Goal: Transaction & Acquisition: Obtain resource

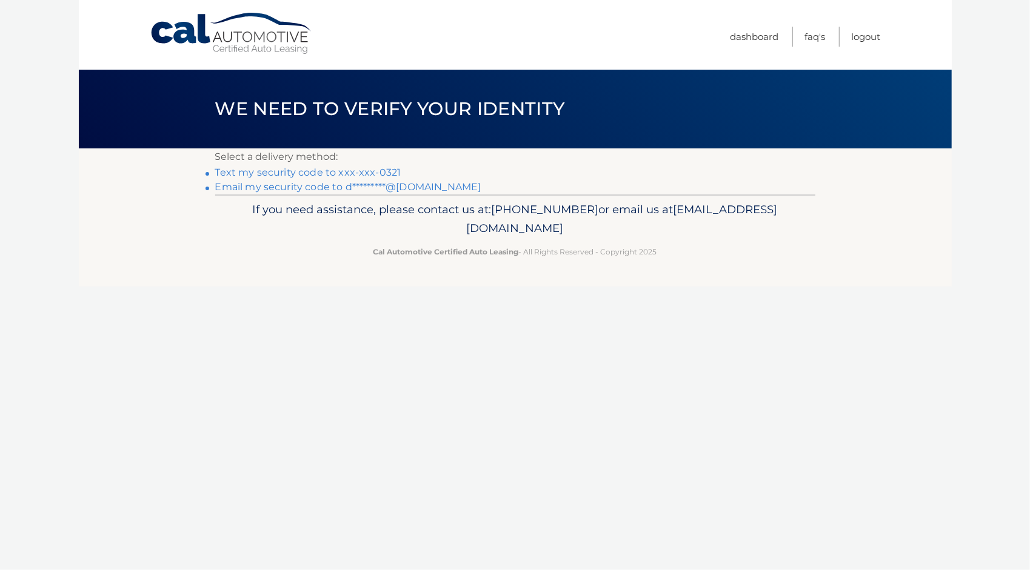
click at [326, 170] on link "Text my security code to xxx-xxx-0321" at bounding box center [308, 173] width 186 height 12
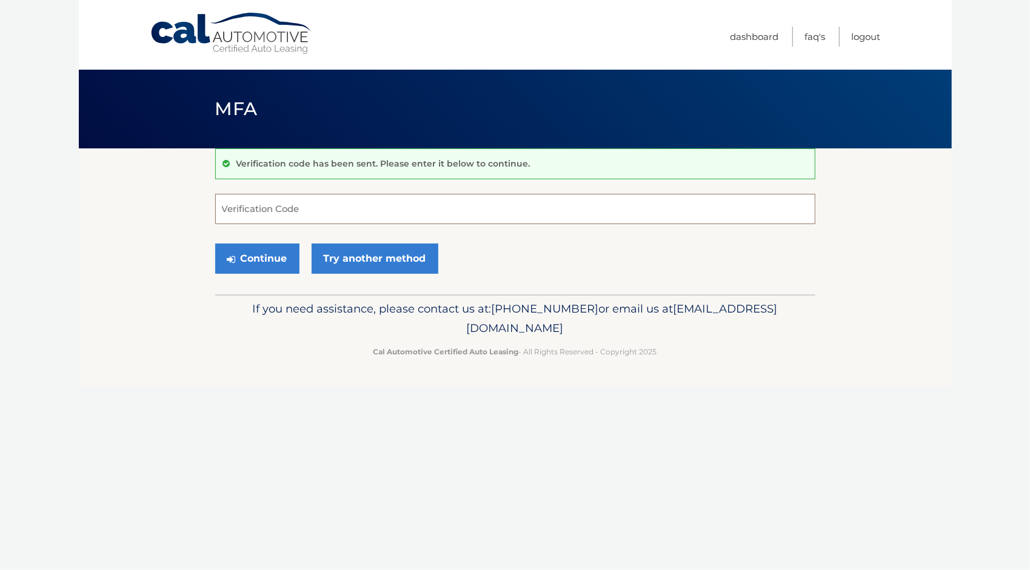
click at [299, 204] on input "Verification Code" at bounding box center [515, 209] width 600 height 30
type input "444615"
click at [215, 244] on button "Continue" at bounding box center [257, 259] width 84 height 30
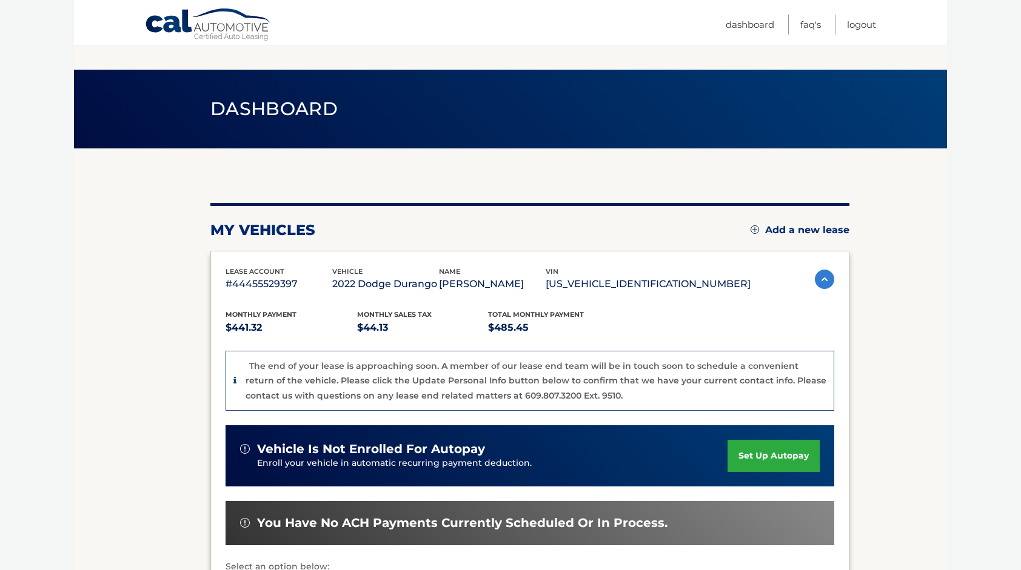
scroll to position [226, 0]
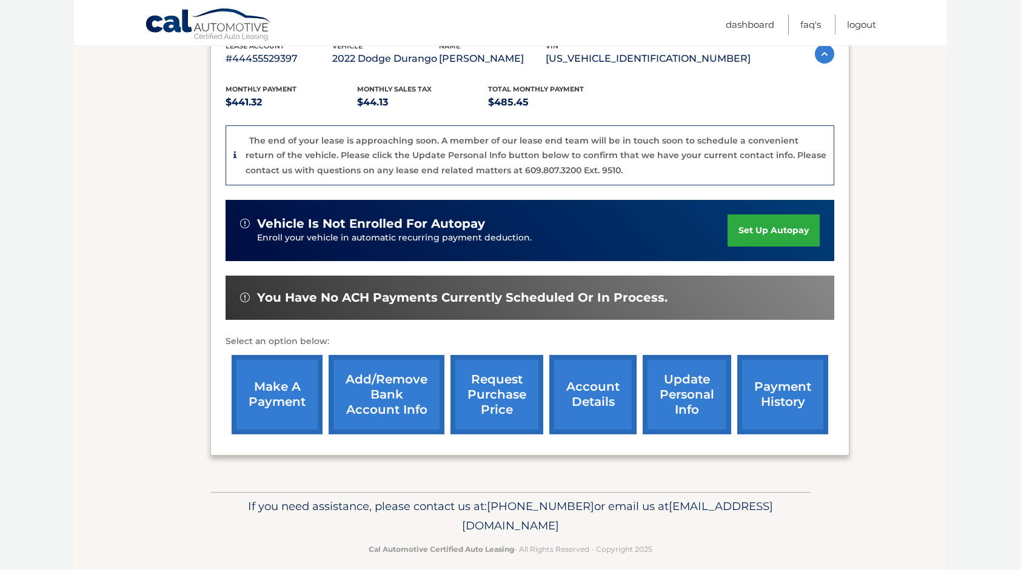
click at [604, 392] on link "account details" at bounding box center [592, 394] width 87 height 79
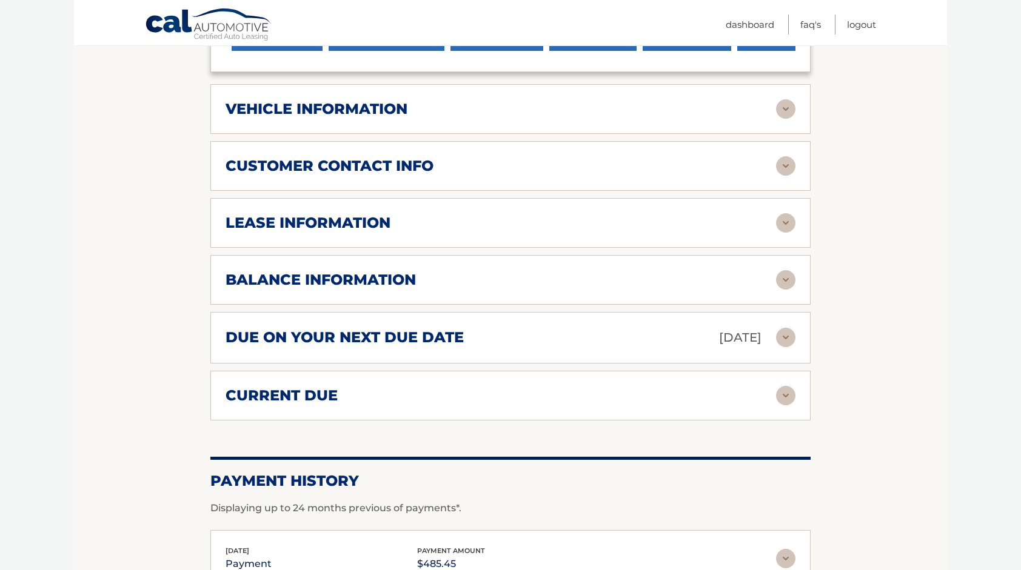
scroll to position [572, 0]
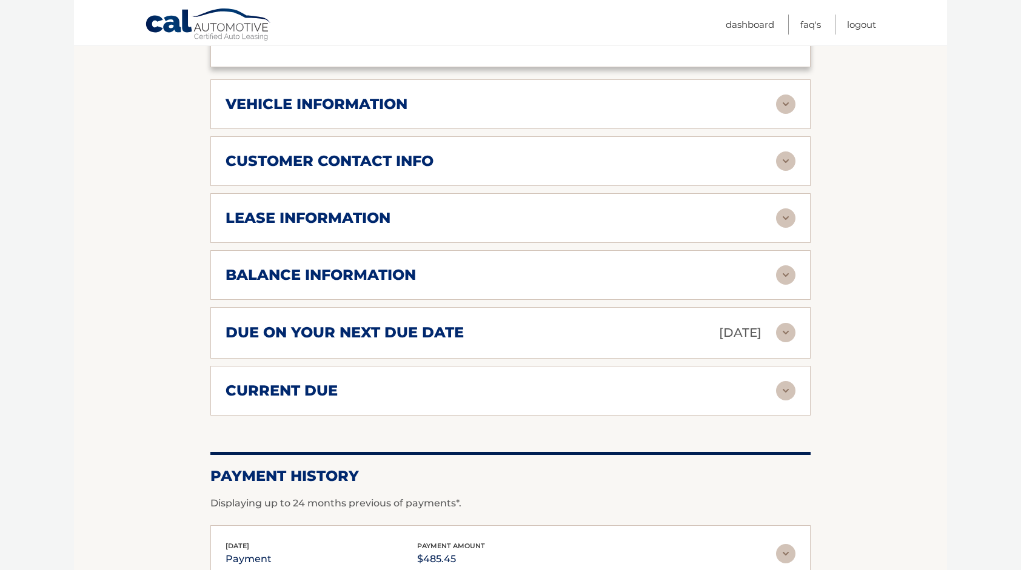
click at [790, 209] on img at bounding box center [785, 218] width 19 height 19
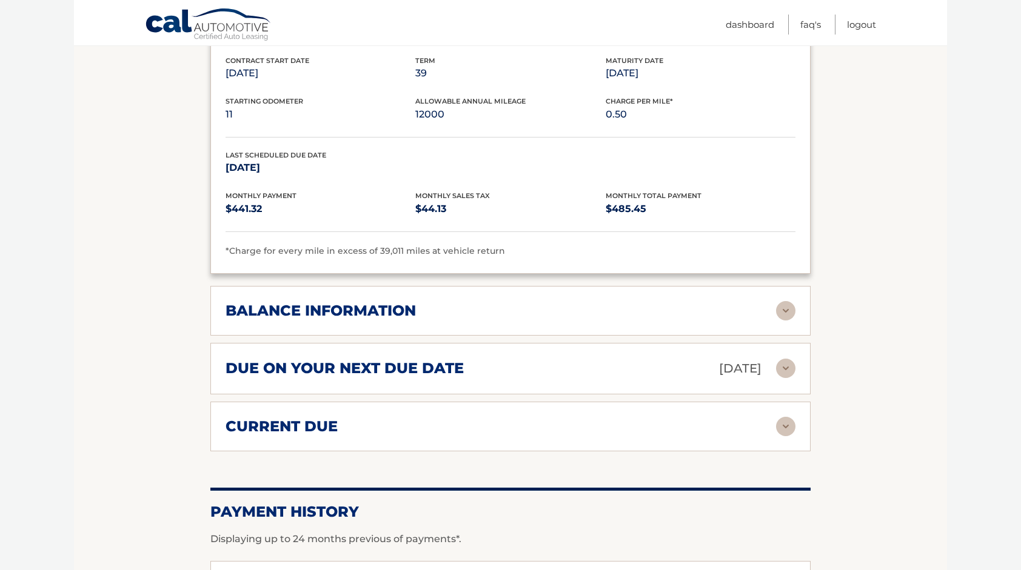
scroll to position [767, 0]
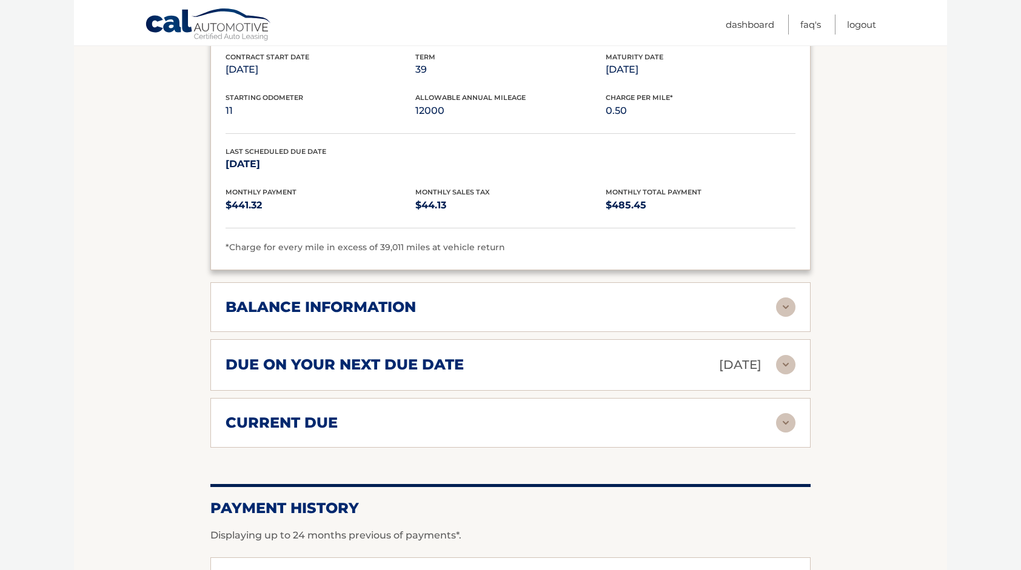
click at [794, 298] on img at bounding box center [785, 307] width 19 height 19
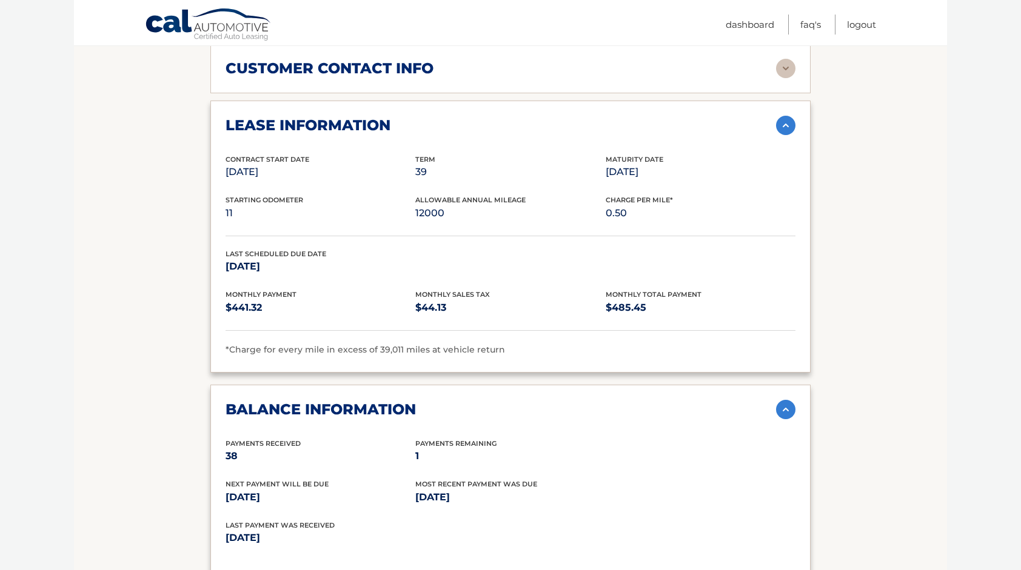
scroll to position [664, 0]
click at [809, 26] on link "FAQ's" at bounding box center [810, 25] width 21 height 20
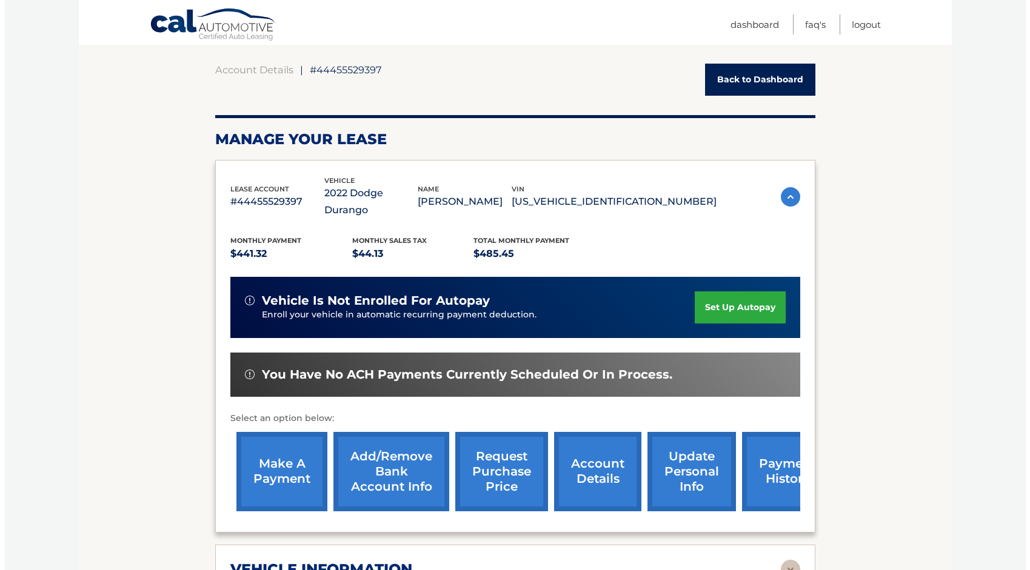
scroll to position [101, 0]
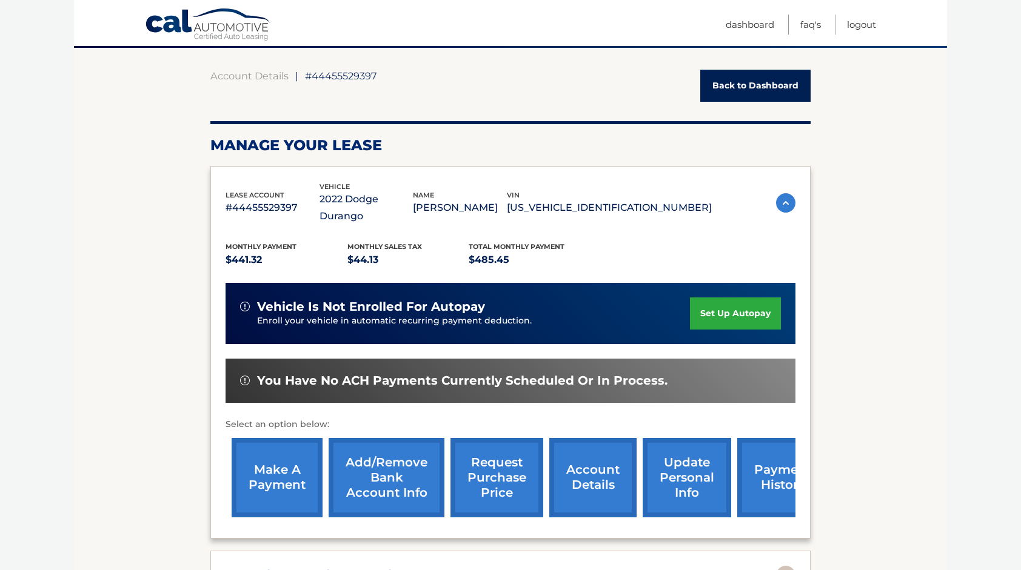
click at [502, 457] on link "request purchase price" at bounding box center [496, 477] width 93 height 79
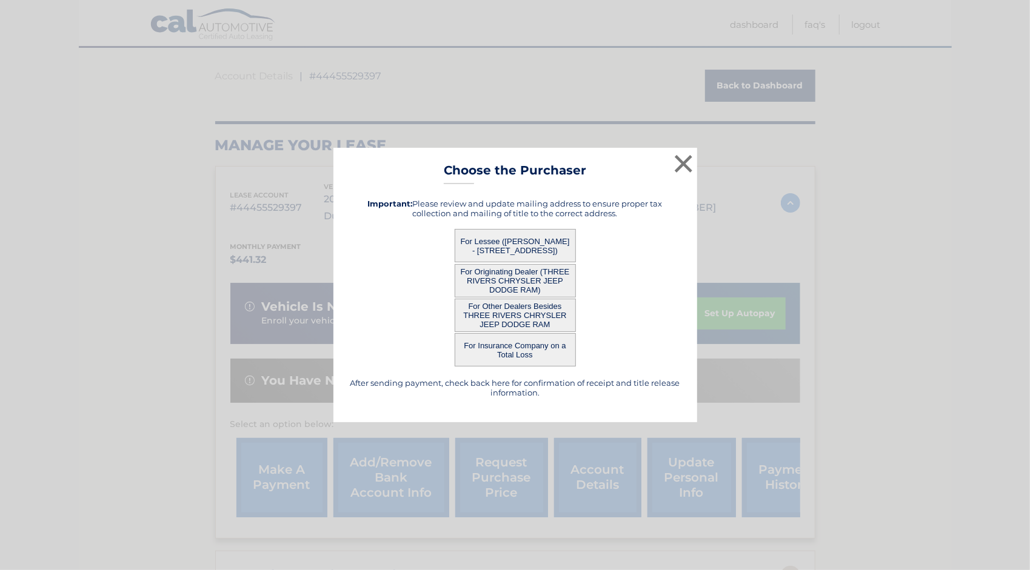
click at [507, 238] on button "For Lessee ([PERSON_NAME] - [STREET_ADDRESS])" at bounding box center [515, 245] width 121 height 33
click at [480, 240] on button "For Lessee ([PERSON_NAME] - [STREET_ADDRESS])" at bounding box center [515, 245] width 121 height 33
click at [517, 245] on button "For Lessee ([PERSON_NAME] - [STREET_ADDRESS])" at bounding box center [515, 245] width 121 height 33
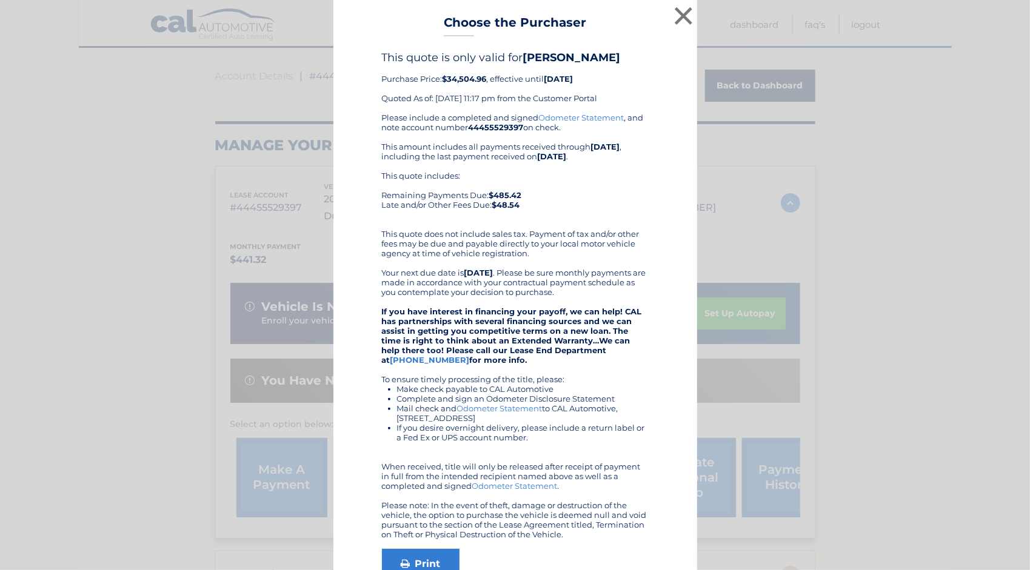
click at [517, 245] on div "Please include a completed and signed Odometer Statement , and note account num…" at bounding box center [515, 326] width 267 height 427
drag, startPoint x: 517, startPoint y: 245, endPoint x: 625, endPoint y: 202, distance: 115.9
click at [625, 202] on div "This quote includes: Remaining Payments Due: $485.42 Late and/or Other Fees Due…" at bounding box center [515, 195] width 267 height 48
click at [589, 114] on link "Odometer Statement" at bounding box center [581, 118] width 85 height 10
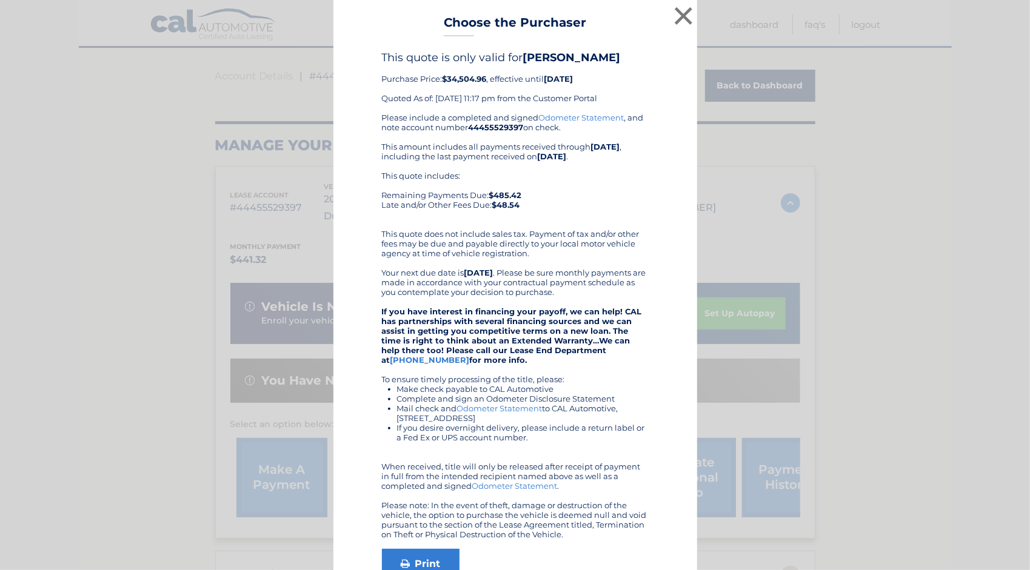
scroll to position [75, 0]
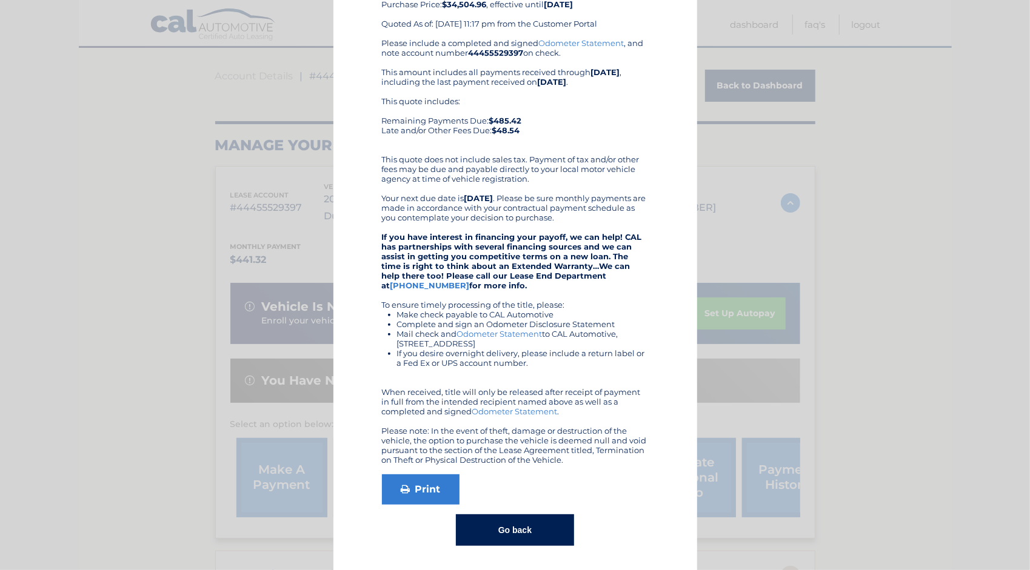
click at [487, 535] on button "Go back" at bounding box center [515, 531] width 118 height 32
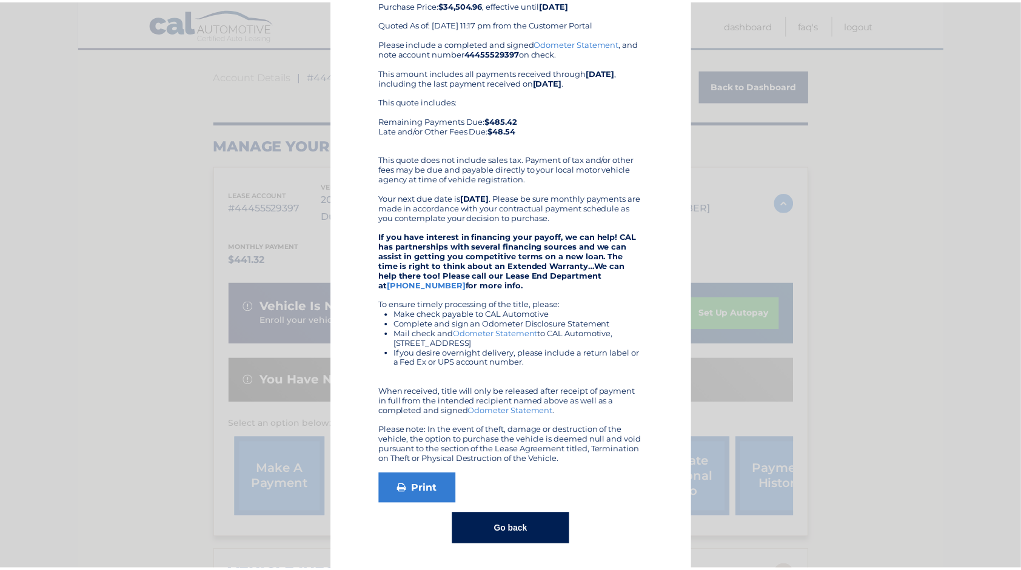
scroll to position [0, 0]
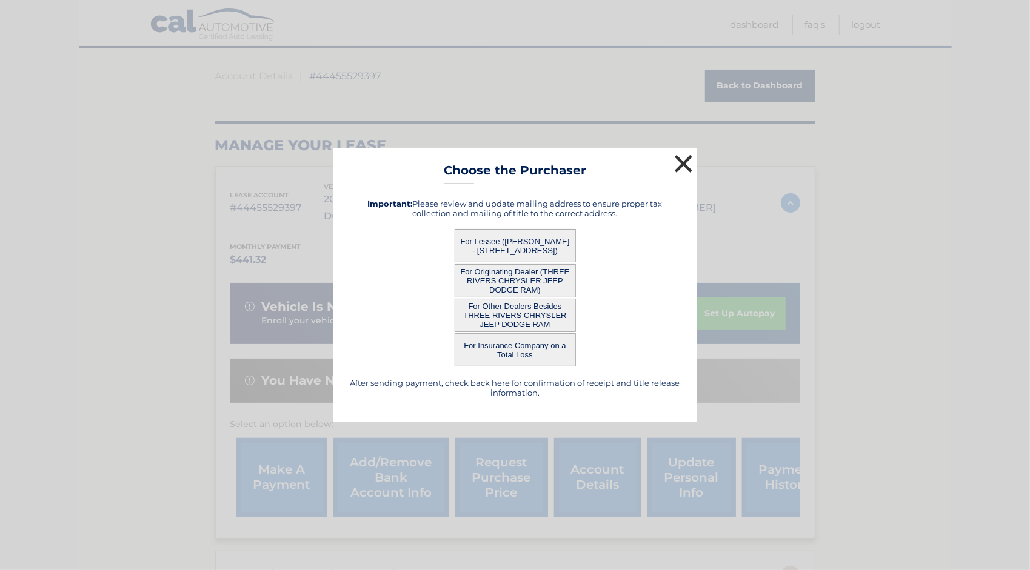
click at [686, 161] on button "×" at bounding box center [684, 164] width 24 height 24
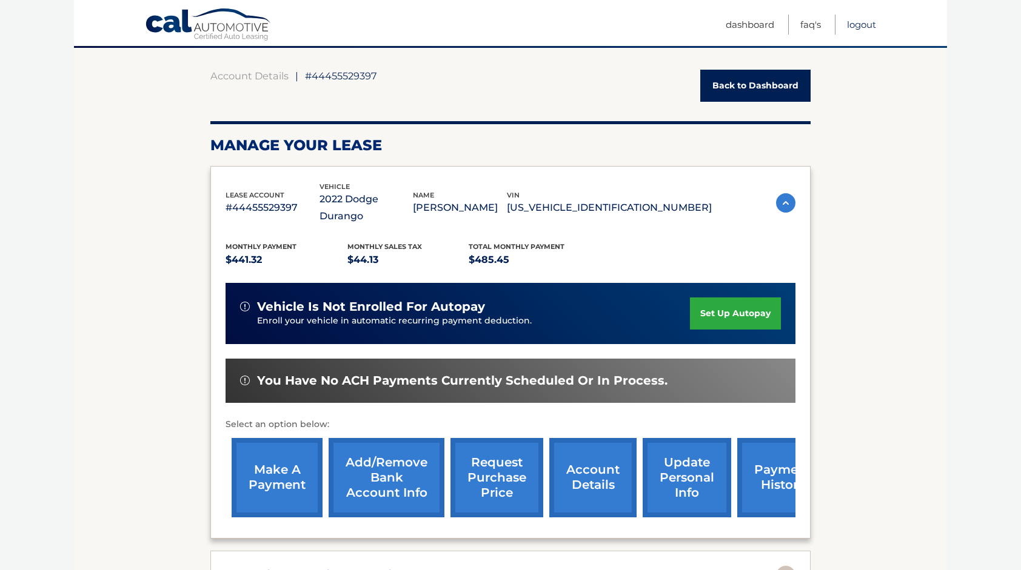
click at [863, 24] on link "Logout" at bounding box center [861, 25] width 29 height 20
